Goal: Task Accomplishment & Management: Complete application form

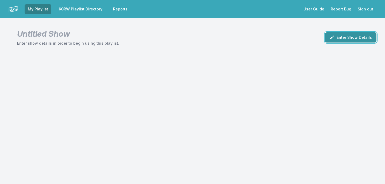
click at [358, 40] on button "Enter Show Details" at bounding box center [350, 37] width 51 height 10
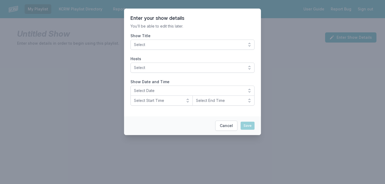
click at [231, 48] on button "Select" at bounding box center [193, 45] width 124 height 10
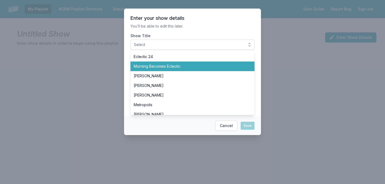
click at [200, 67] on span "Morning Becomes Eclectic" at bounding box center [189, 66] width 111 height 5
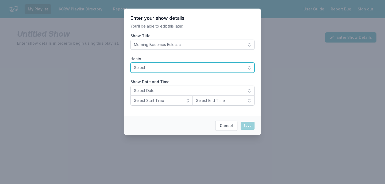
click at [180, 68] on span "Select" at bounding box center [189, 67] width 110 height 5
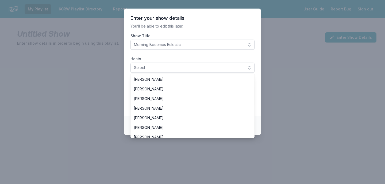
scroll to position [121, 0]
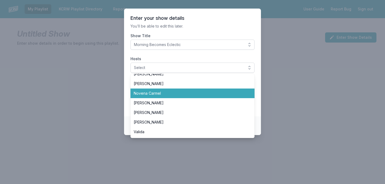
click at [172, 95] on span "Novena Carmel" at bounding box center [189, 93] width 111 height 5
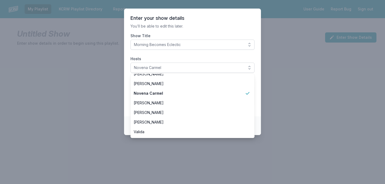
click at [220, 21] on section "Enter your show details You’ll be able to edit this later. Show Title Morning B…" at bounding box center [192, 63] width 137 height 108
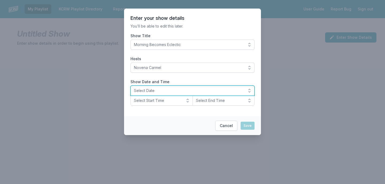
click at [158, 90] on span "Select Date" at bounding box center [189, 90] width 110 height 5
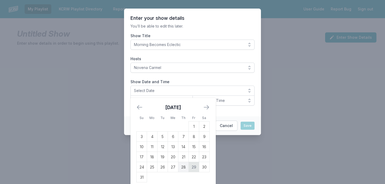
click at [195, 168] on td "29" at bounding box center [194, 167] width 10 height 10
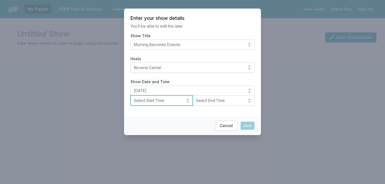
click at [167, 103] on span "Select Start Time" at bounding box center [158, 100] width 48 height 5
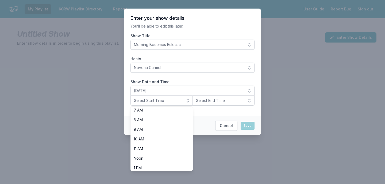
scroll to position [69, 0]
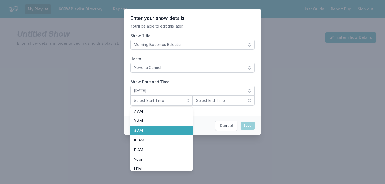
click at [143, 128] on span "9 AM" at bounding box center [158, 130] width 49 height 5
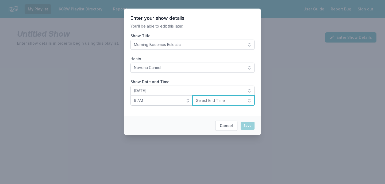
click at [233, 102] on span "Select End Time" at bounding box center [220, 100] width 48 height 5
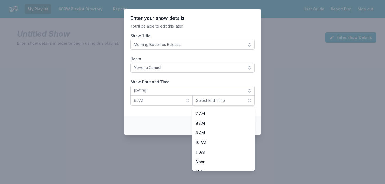
scroll to position [93, 0]
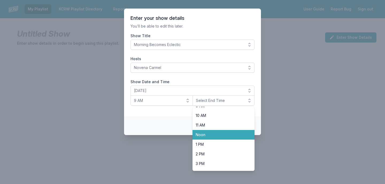
click at [224, 136] on span "Noon" at bounding box center [220, 134] width 49 height 5
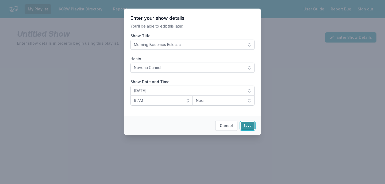
click at [249, 128] on button "Save" at bounding box center [248, 126] width 14 height 8
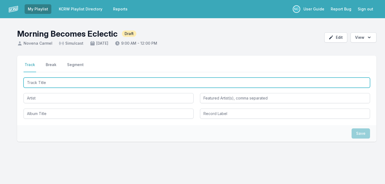
click at [75, 83] on input "Track Title" at bounding box center [197, 83] width 347 height 10
type input "Still [PERSON_NAME]"
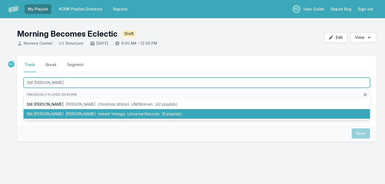
click at [69, 112] on span "[PERSON_NAME]" at bounding box center [81, 114] width 30 height 5
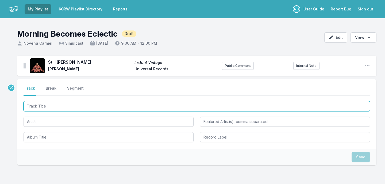
click at [185, 105] on input "Track Title" at bounding box center [197, 106] width 347 height 10
type input "Feels Good"
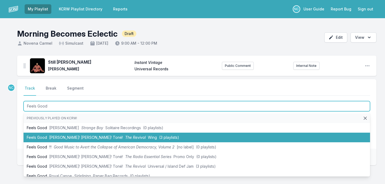
click at [159, 138] on span "(3 playlists)" at bounding box center [169, 137] width 20 height 5
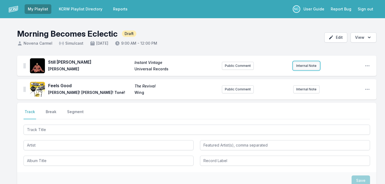
click at [310, 65] on button "Internal Note" at bounding box center [306, 66] width 26 height 8
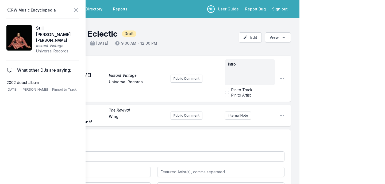
click at [310, 79] on div "My Playlist KCRW Playlist Directory Reports NC User Guide Report Bug Sign out M…" at bounding box center [192, 133] width 385 height 267
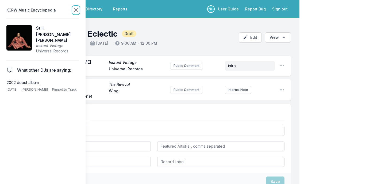
click at [78, 10] on icon at bounding box center [76, 10] width 6 height 6
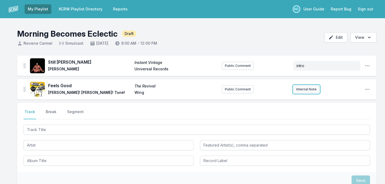
click at [307, 90] on button "Internal Note" at bounding box center [306, 89] width 26 height 8
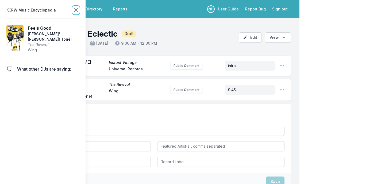
click at [76, 10] on icon at bounding box center [75, 10] width 3 height 3
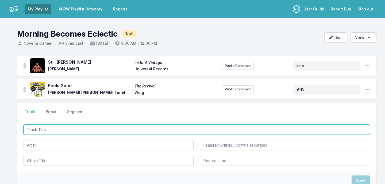
click at [48, 128] on input "Track Title" at bounding box center [197, 130] width 347 height 10
type input "d"
type input "Dance Tonight"
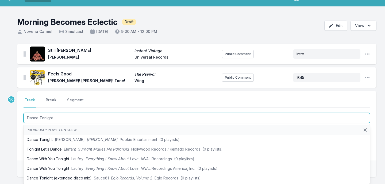
scroll to position [17, 0]
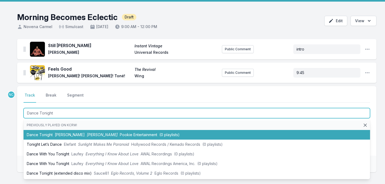
click at [45, 136] on li "Dance Tonight [PERSON_NAME] [PERSON_NAME] Pookie Entertainment (0 playlists)" at bounding box center [197, 135] width 347 height 10
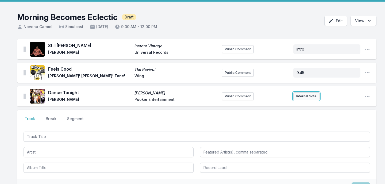
click at [309, 97] on button "Internal Note" at bounding box center [306, 96] width 26 height 8
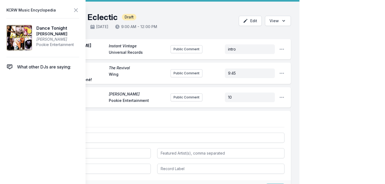
click at [331, 81] on div "My Playlist KCRW Playlist Directory Reports NC User Guide Report Bug Sign out M…" at bounding box center [192, 115] width 385 height 265
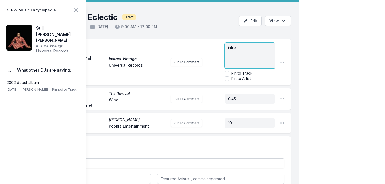
click at [262, 49] on p "intro" at bounding box center [250, 47] width 44 height 5
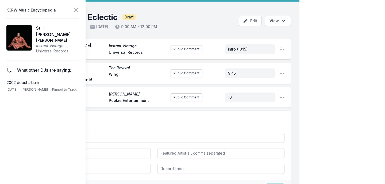
click at [324, 55] on div "My Playlist KCRW Playlist Directory Reports NC User Guide Report Bug Sign out M…" at bounding box center [192, 115] width 385 height 265
click at [79, 10] on icon at bounding box center [76, 10] width 6 height 6
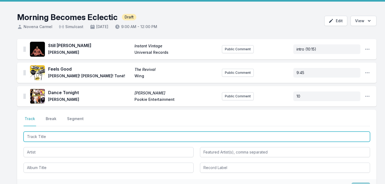
click at [76, 136] on input "Track Title" at bounding box center [197, 137] width 347 height 10
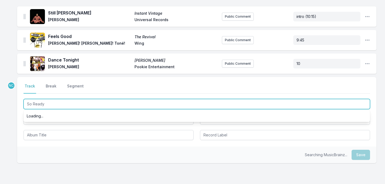
scroll to position [49, 0]
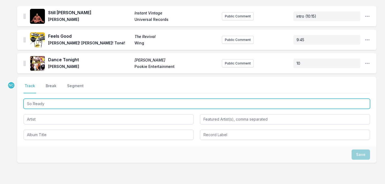
click at [89, 106] on input "So Ready" at bounding box center [197, 104] width 347 height 10
type input "So Ready"
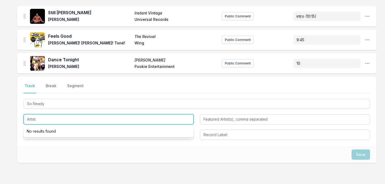
click at [75, 120] on input "Artist" at bounding box center [109, 119] width 170 height 10
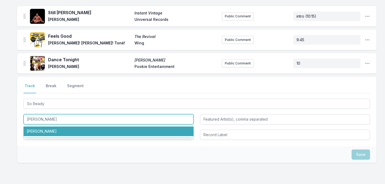
click at [68, 131] on li "[PERSON_NAME]" at bounding box center [109, 132] width 170 height 10
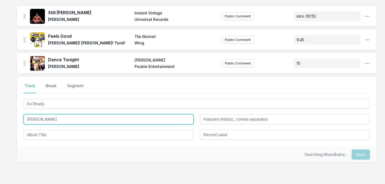
type input "[PERSON_NAME]"
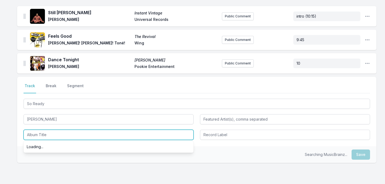
click at [64, 136] on input "Album Title" at bounding box center [109, 135] width 170 height 10
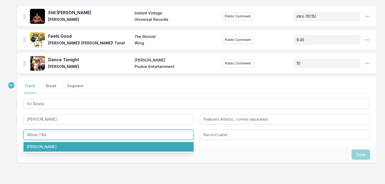
click at [71, 147] on li "[PERSON_NAME]" at bounding box center [109, 147] width 170 height 10
type input "[PERSON_NAME]"
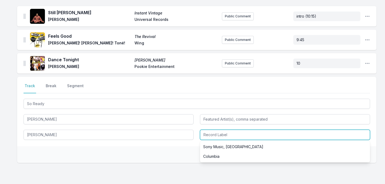
click at [231, 135] on input "Record Label" at bounding box center [285, 135] width 170 height 10
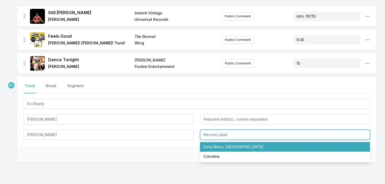
click at [327, 143] on li "Sony Music, [GEOGRAPHIC_DATA]" at bounding box center [285, 147] width 170 height 10
type input "Sony Music, [GEOGRAPHIC_DATA]"
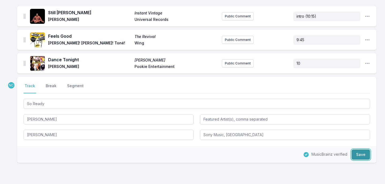
click at [363, 154] on button "Save" at bounding box center [361, 155] width 18 height 10
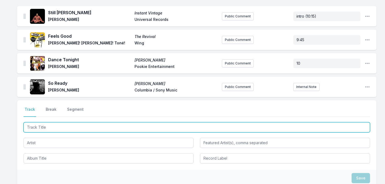
click at [261, 130] on input "Track Title" at bounding box center [197, 127] width 347 height 10
type input "Radio"
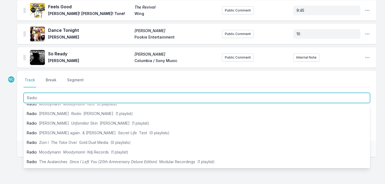
scroll to position [106, 0]
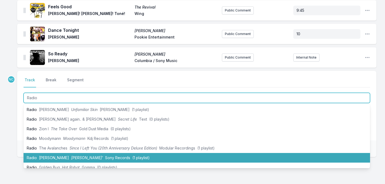
click at [50, 156] on span "[PERSON_NAME]" at bounding box center [54, 157] width 30 height 5
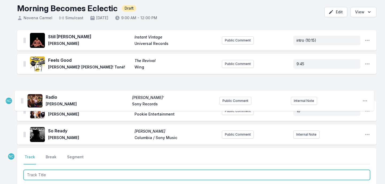
scroll to position [11, 0]
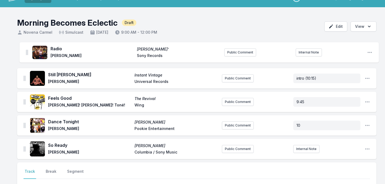
drag, startPoint x: 24, startPoint y: 126, endPoint x: 27, endPoint y: 49, distance: 76.8
click at [27, 49] on ul "Still Ray Instant Vintage [PERSON_NAME] Universal Records Public Comment intro …" at bounding box center [197, 102] width 360 height 114
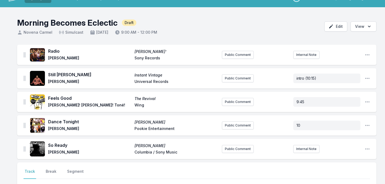
scroll to position [12, 0]
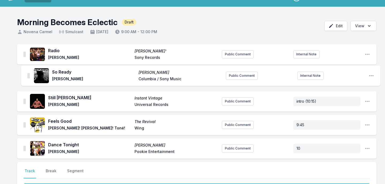
drag, startPoint x: 25, startPoint y: 151, endPoint x: 29, endPoint y: 74, distance: 76.3
click at [29, 74] on ul "Radio [PERSON_NAME]’ [PERSON_NAME] Sony Records Public Comment Internal Note Op…" at bounding box center [197, 101] width 360 height 114
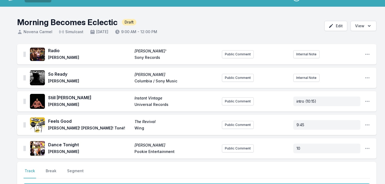
scroll to position [127, 0]
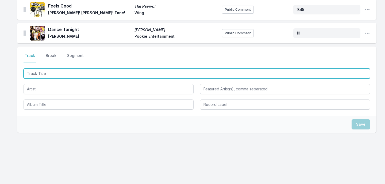
click at [116, 75] on input "Track Title" at bounding box center [197, 73] width 347 height 10
type input "EURO COUNTRY"
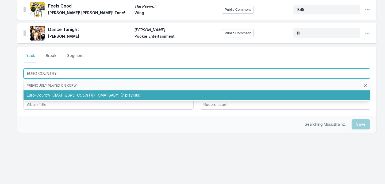
click at [77, 93] on span "EURO-COUNTRY" at bounding box center [80, 95] width 30 height 5
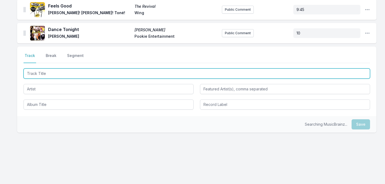
scroll to position [150, 0]
